Goal: Transaction & Acquisition: Register for event/course

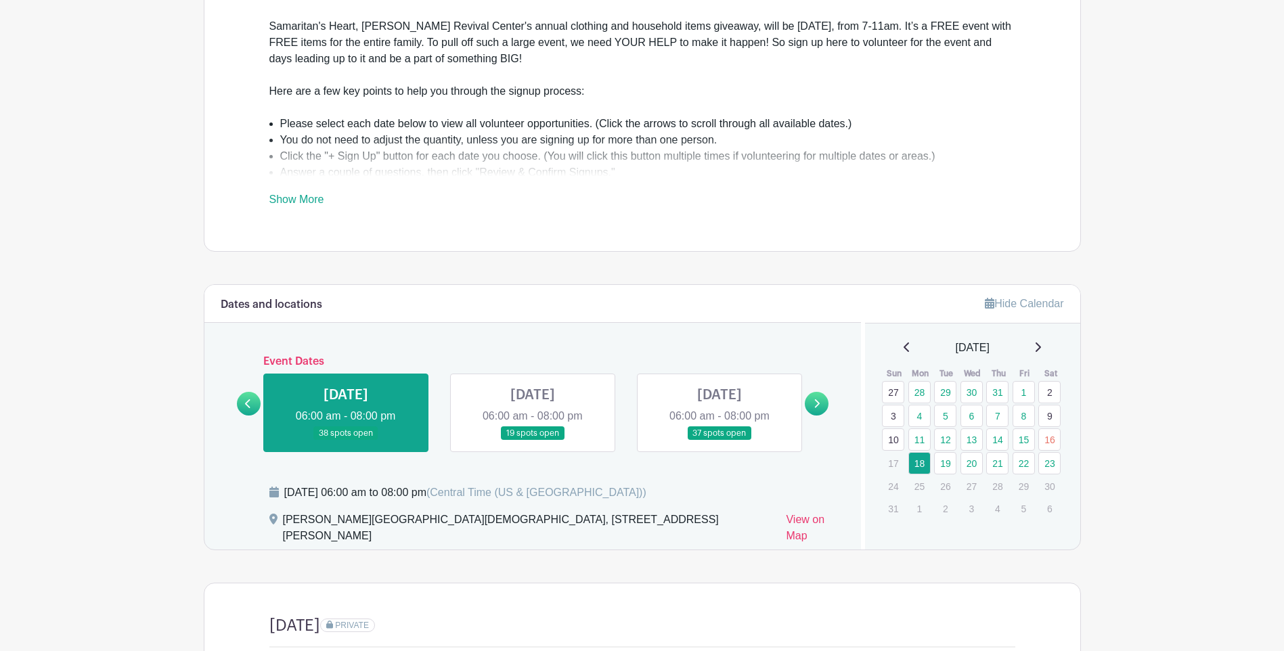
scroll to position [474, 0]
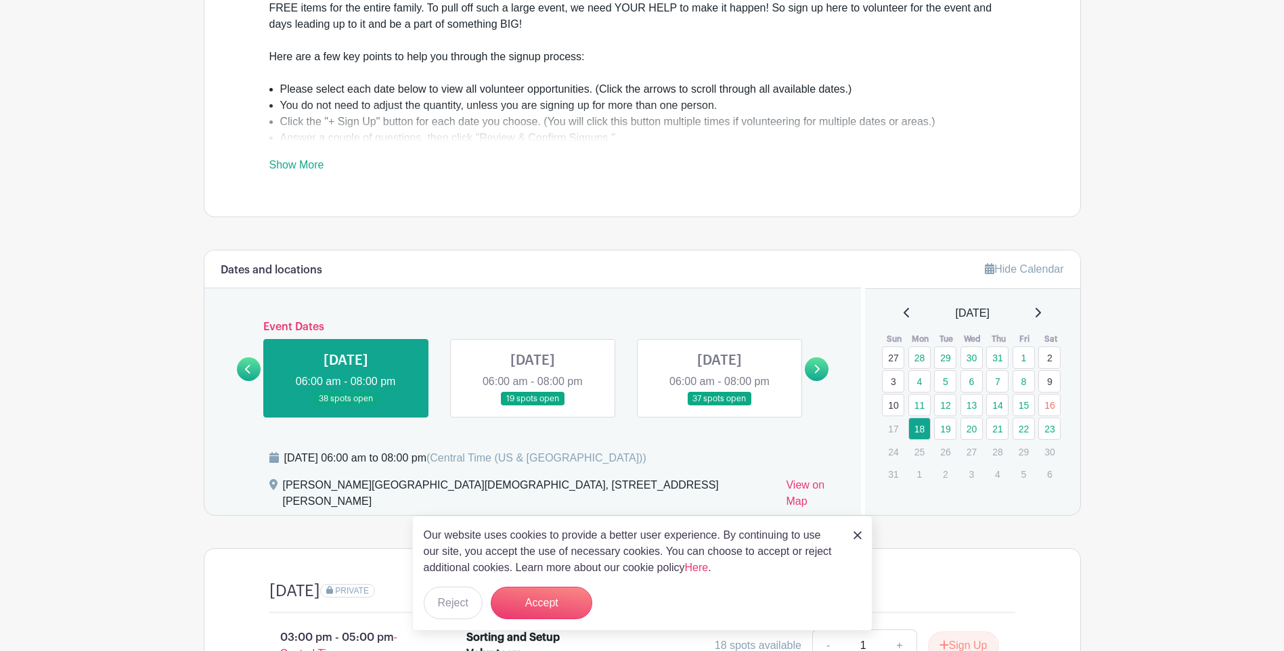
click at [533, 406] on link at bounding box center [533, 406] width 0 height 0
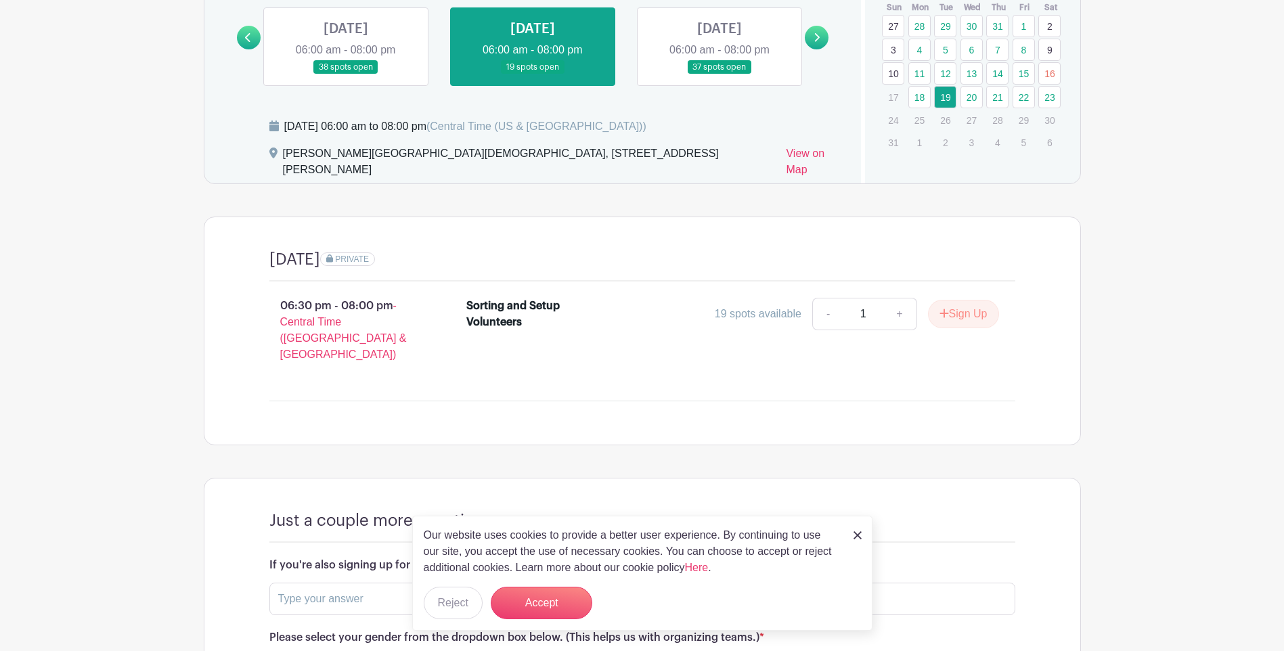
scroll to position [880, 0]
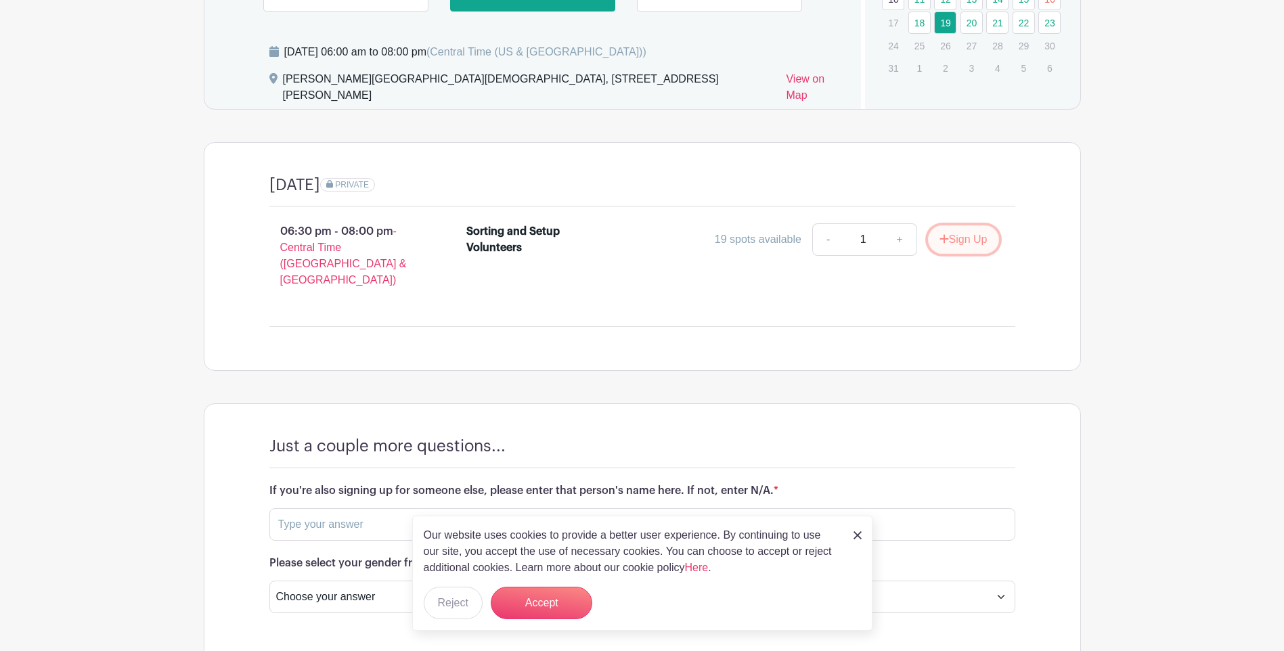
click at [969, 229] on button "Sign Up" at bounding box center [963, 239] width 71 height 28
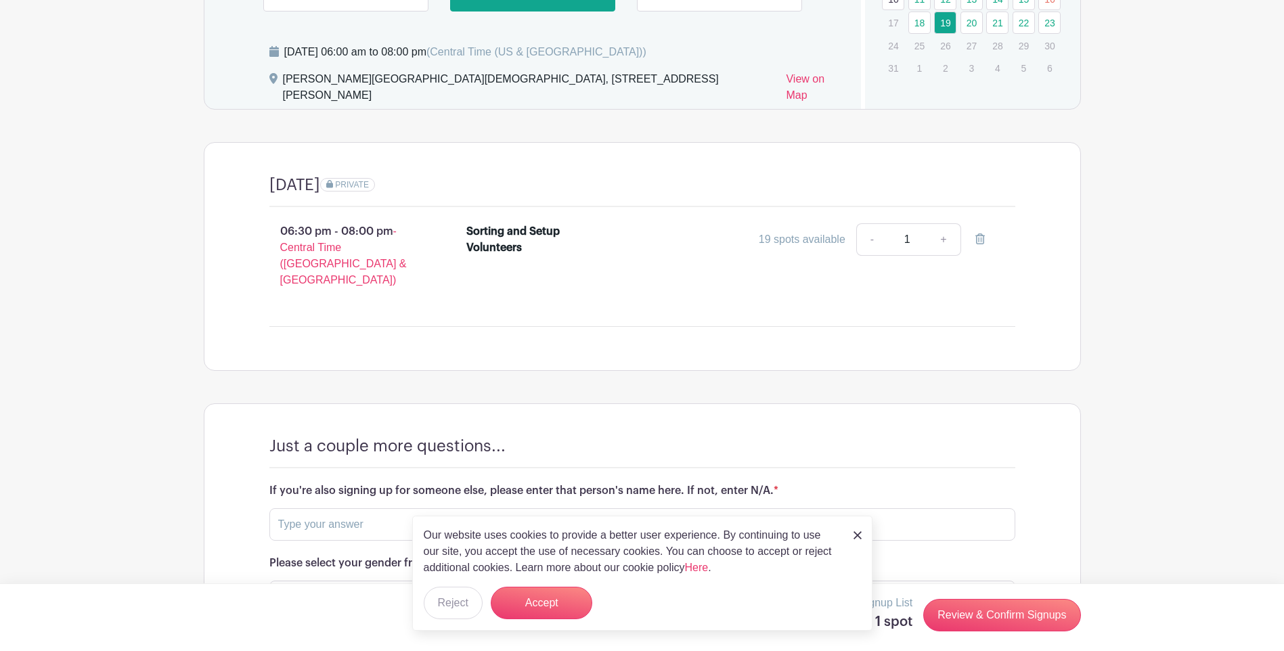
scroll to position [946, 0]
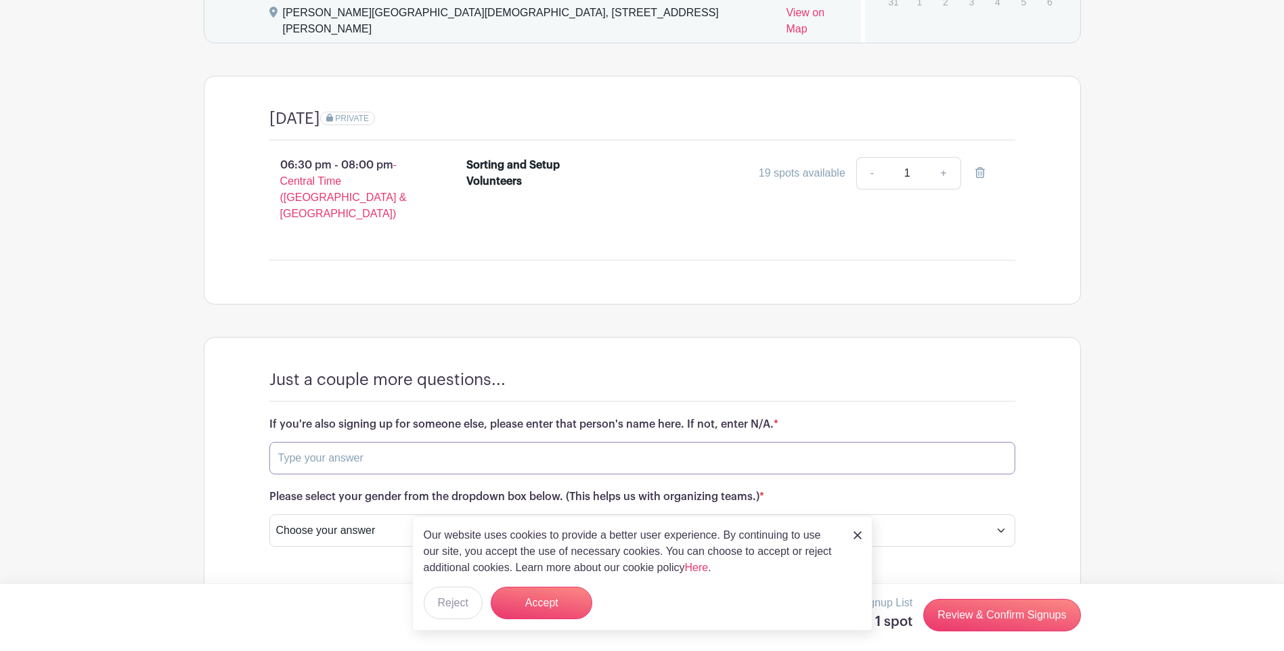
click at [306, 442] on input "text" at bounding box center [642, 458] width 746 height 32
type input "N/A"
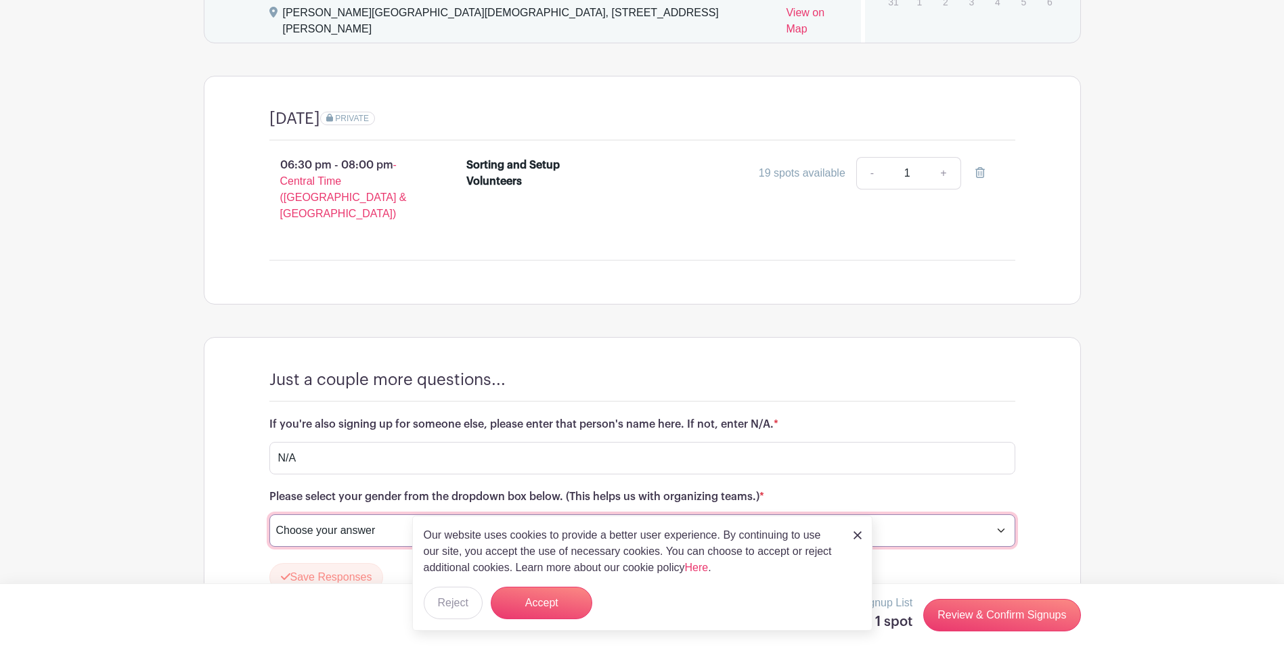
click at [328, 514] on select "Choose your answer [DEMOGRAPHIC_DATA] [DEMOGRAPHIC_DATA] I prefer not to answer" at bounding box center [642, 530] width 746 height 32
select select "4346"
click at [269, 514] on select "Choose your answer [DEMOGRAPHIC_DATA] [DEMOGRAPHIC_DATA] I prefer not to answer" at bounding box center [642, 530] width 746 height 32
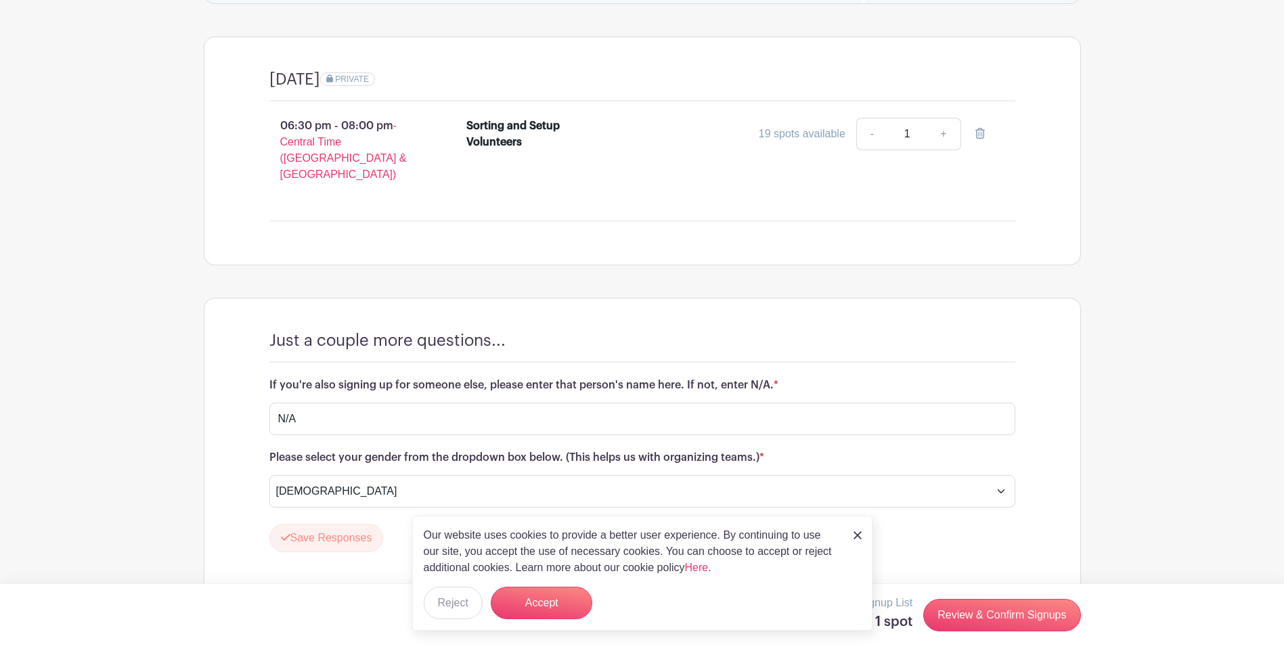
click at [856, 534] on img at bounding box center [858, 535] width 8 height 8
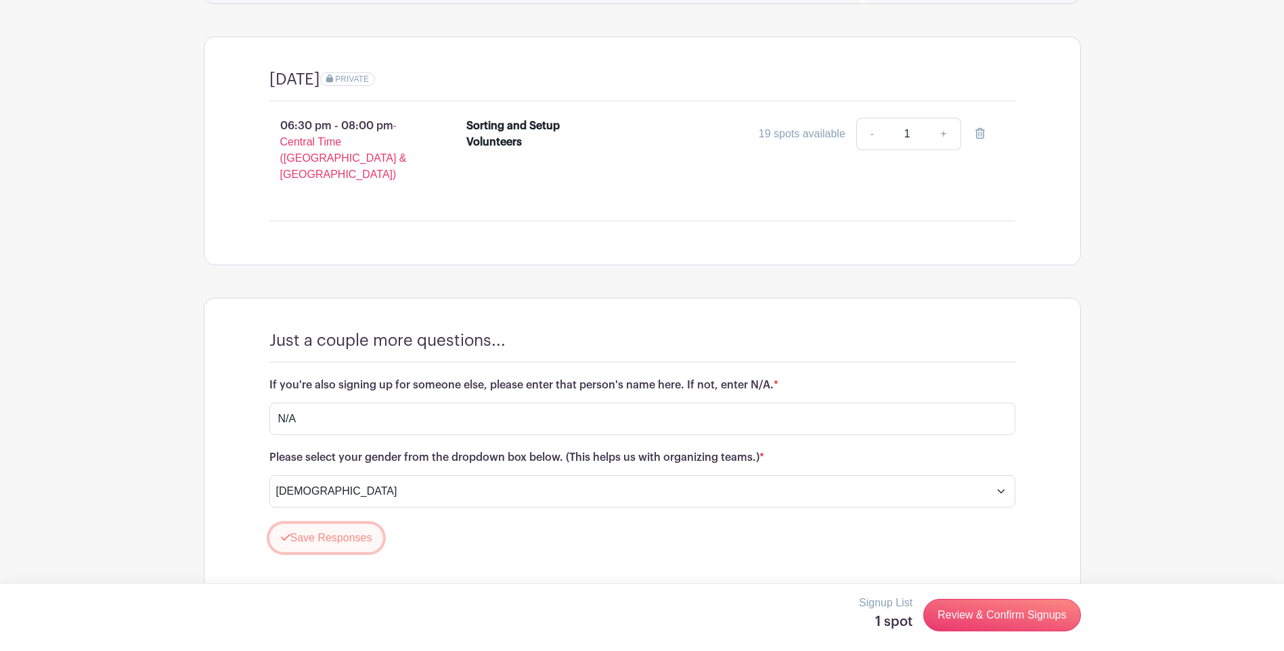
click at [331, 524] on button "Save Responses" at bounding box center [326, 538] width 114 height 28
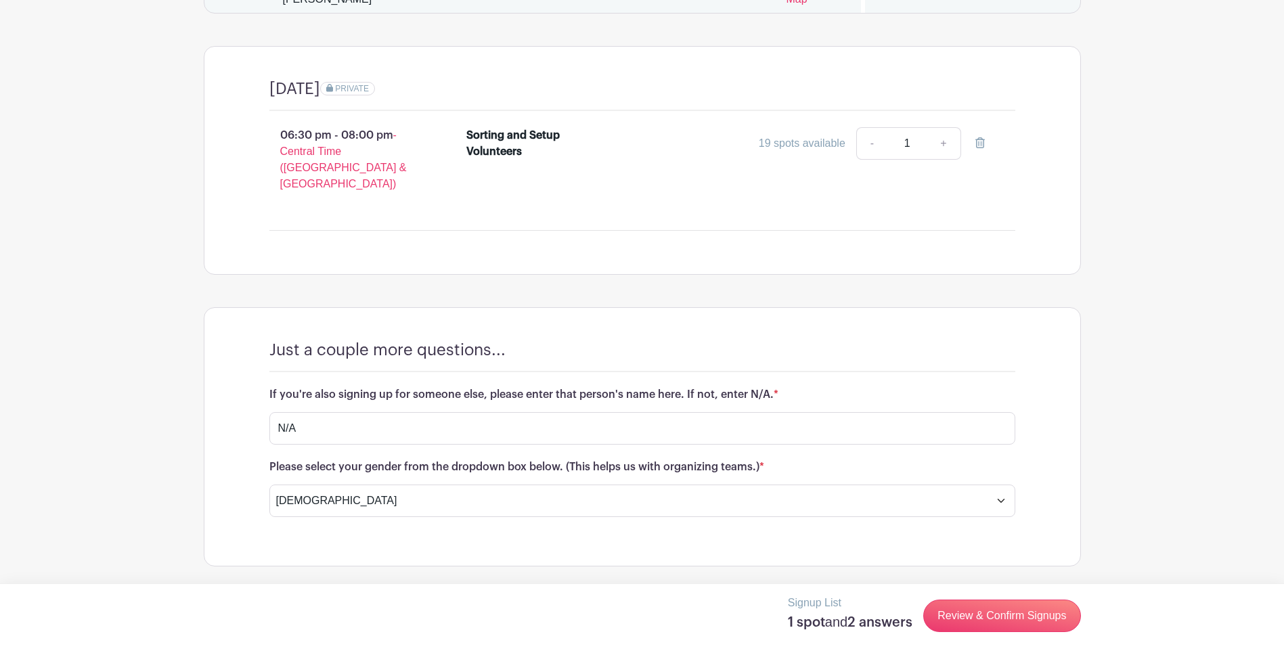
scroll to position [946, 0]
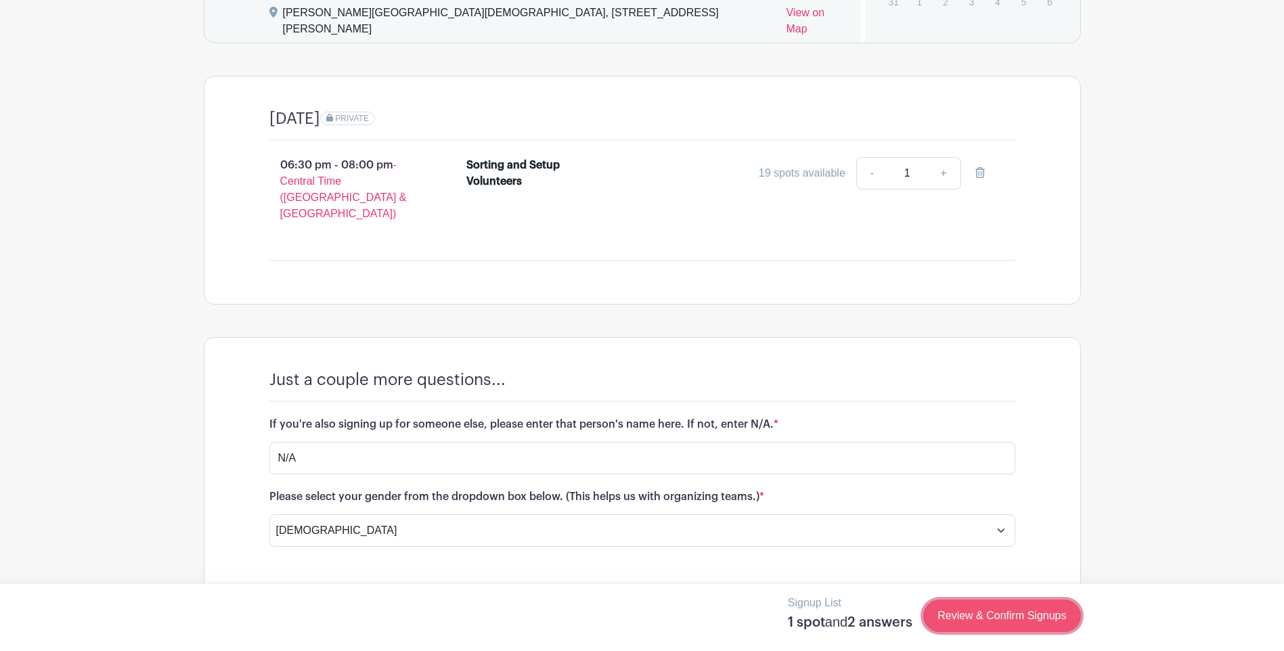
click at [975, 621] on link "Review & Confirm Signups" at bounding box center [1001, 616] width 157 height 32
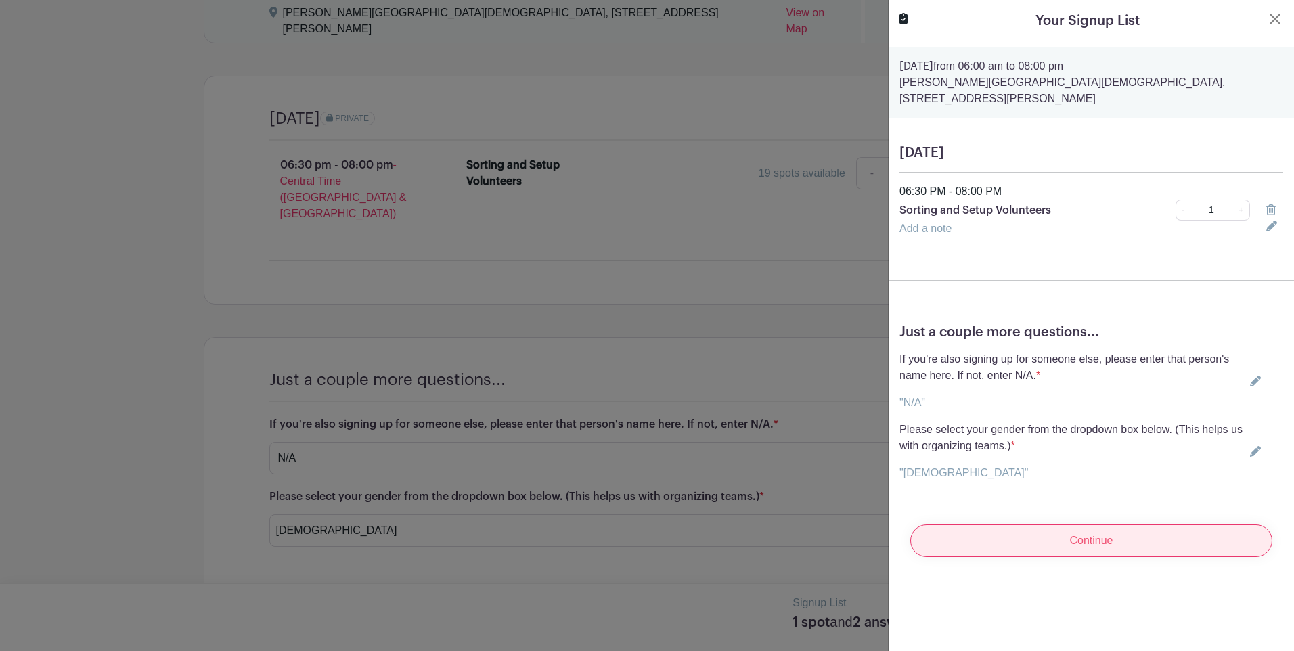
click at [1057, 539] on input "Continue" at bounding box center [1091, 541] width 362 height 32
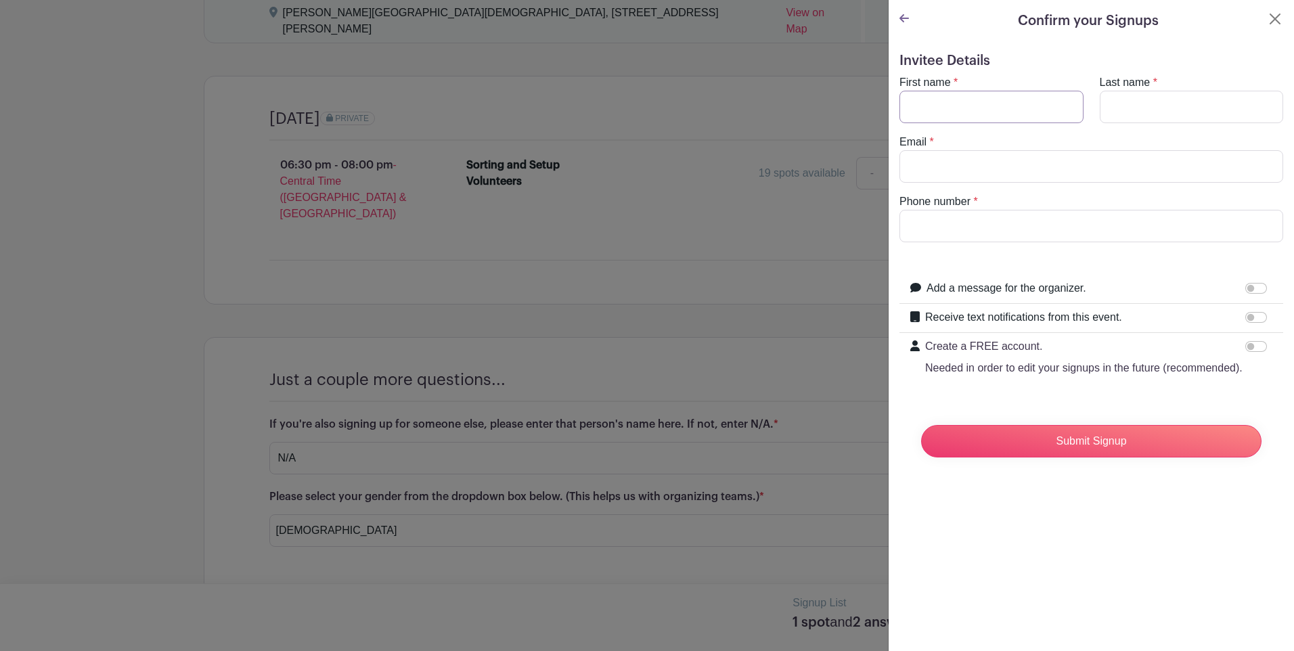
click at [998, 101] on input "First name" at bounding box center [992, 107] width 184 height 32
type input "[PERSON_NAME]"
type input "[EMAIL_ADDRESS][DOMAIN_NAME]"
type input "6019533756"
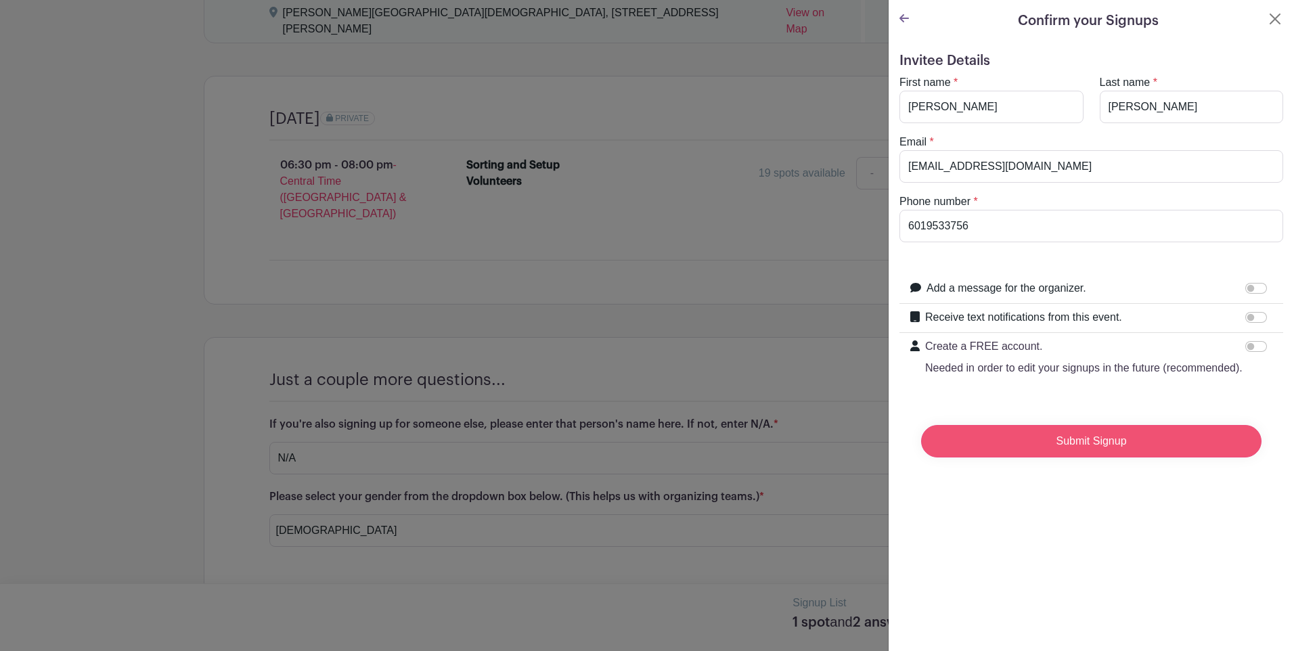
click at [1038, 458] on input "Submit Signup" at bounding box center [1091, 441] width 340 height 32
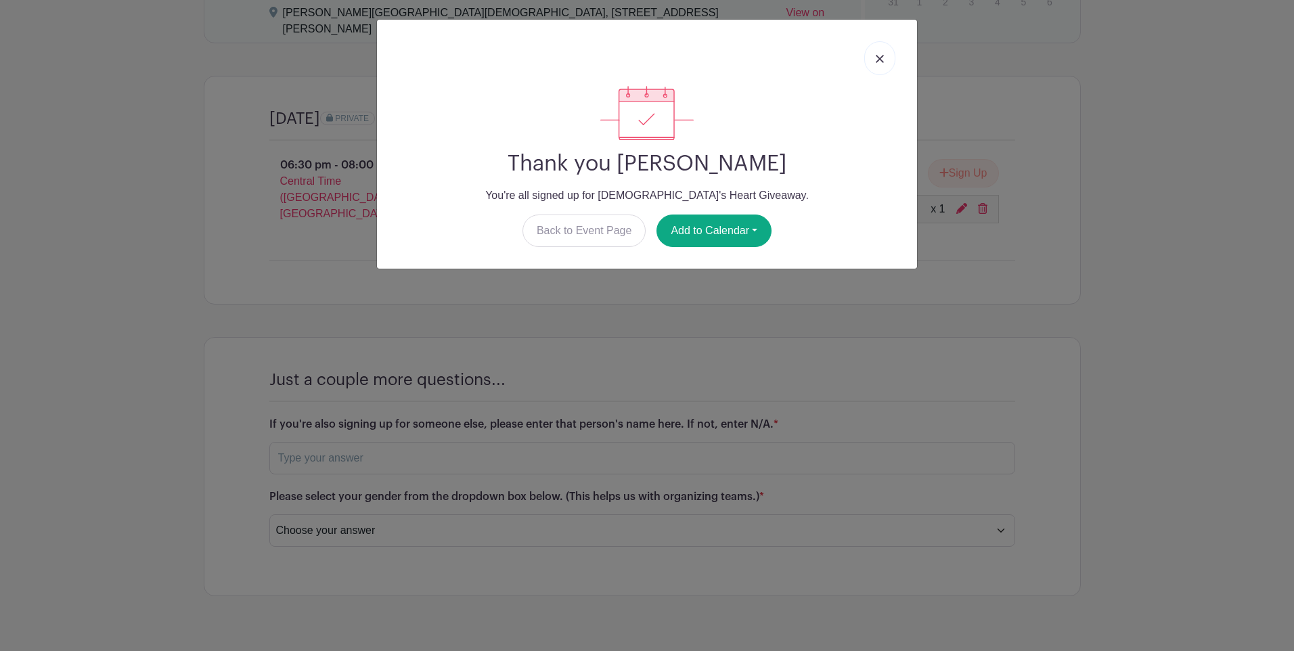
click at [879, 64] on link at bounding box center [879, 58] width 31 height 34
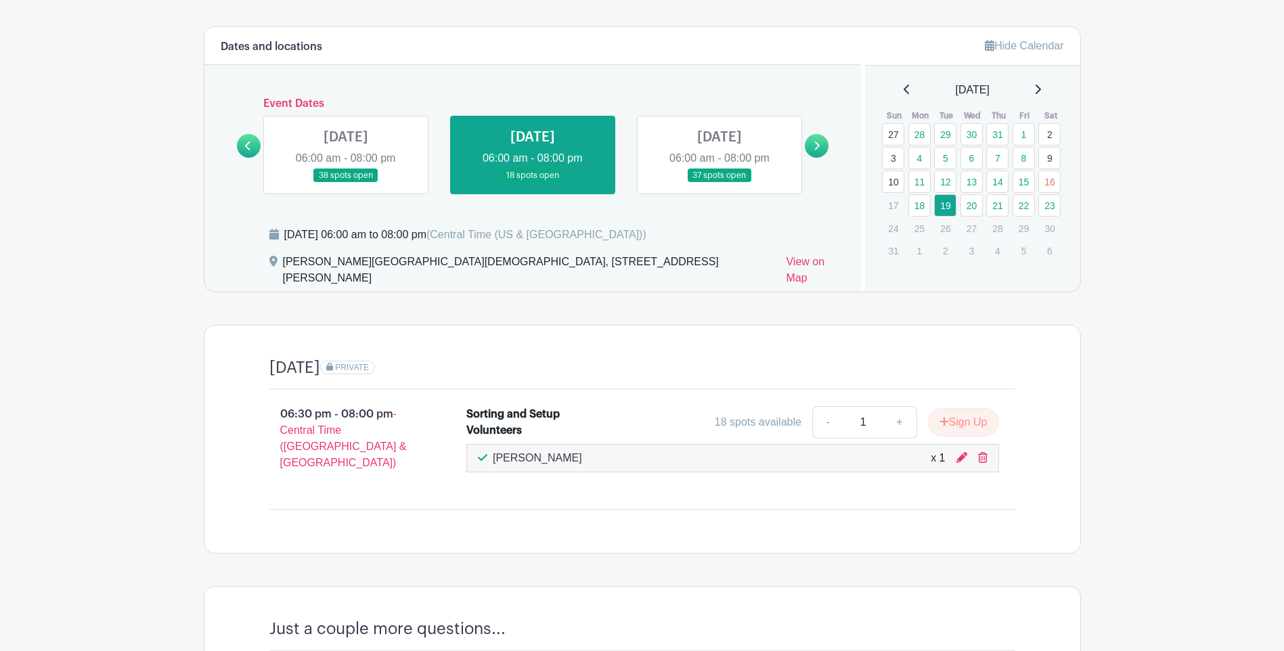
scroll to position [682, 0]
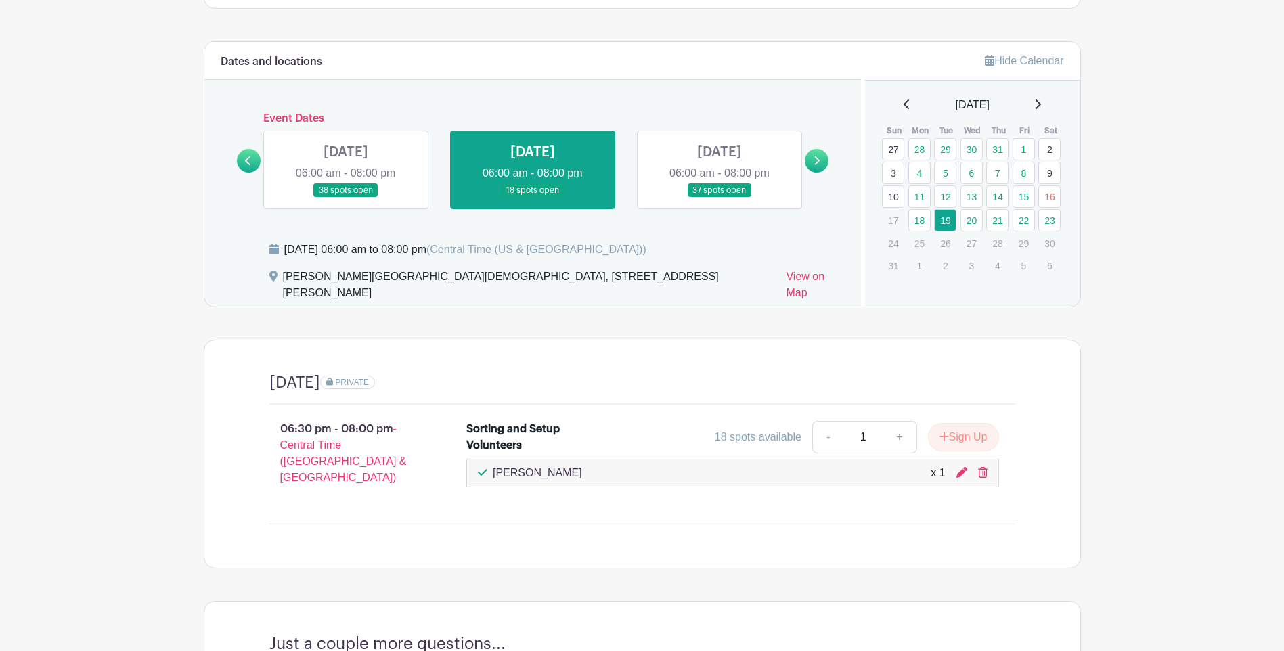
click at [810, 162] on link at bounding box center [817, 161] width 24 height 24
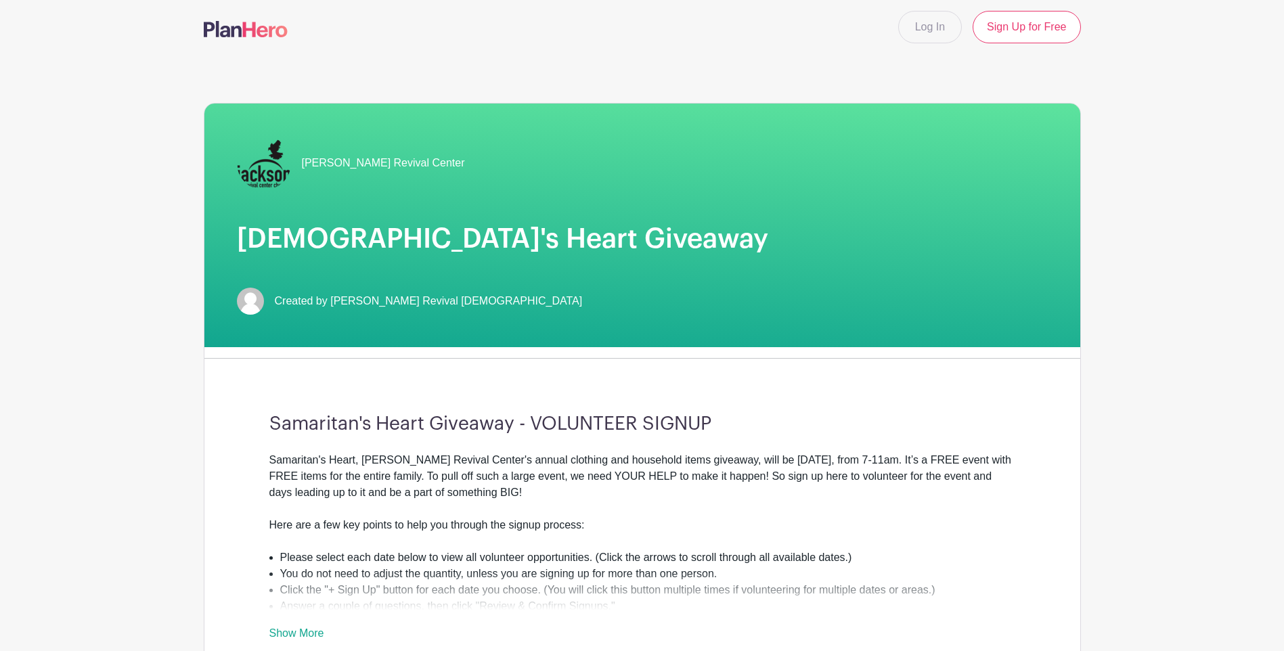
scroll to position [0, 0]
